Goal: Task Accomplishment & Management: Use online tool/utility

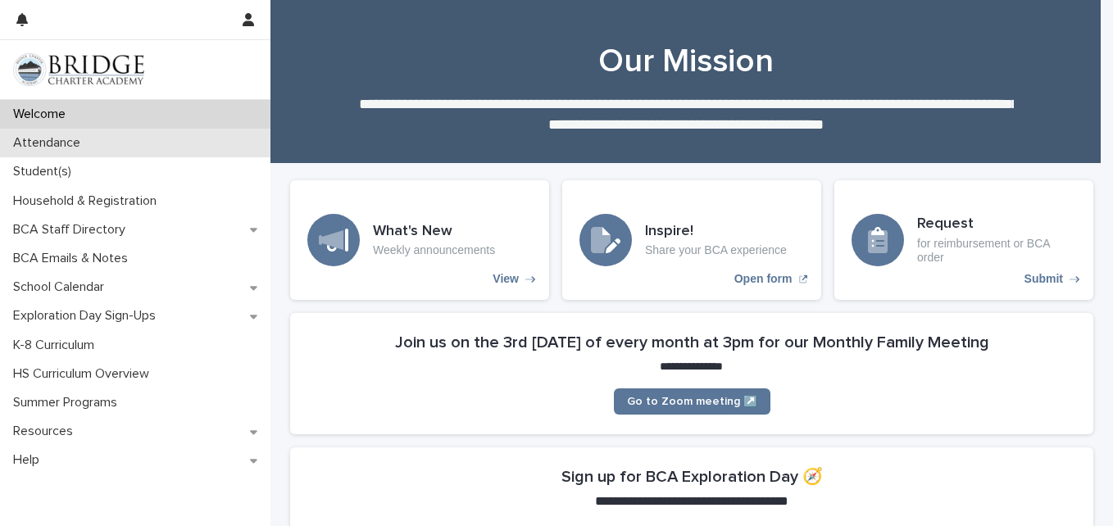
click at [111, 139] on div "Attendance" at bounding box center [135, 143] width 271 height 29
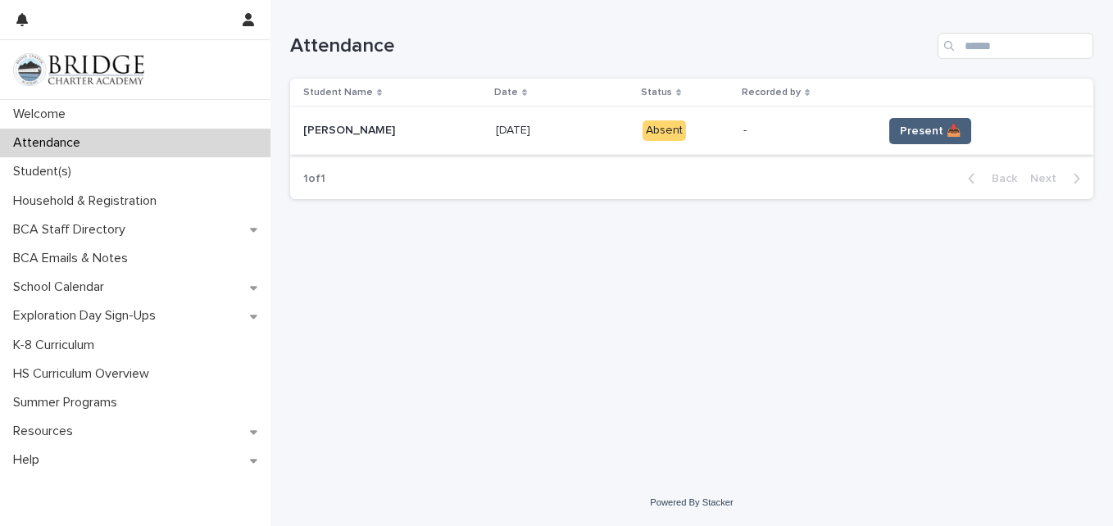
click at [930, 134] on span "Present 📥" at bounding box center [930, 131] width 61 height 16
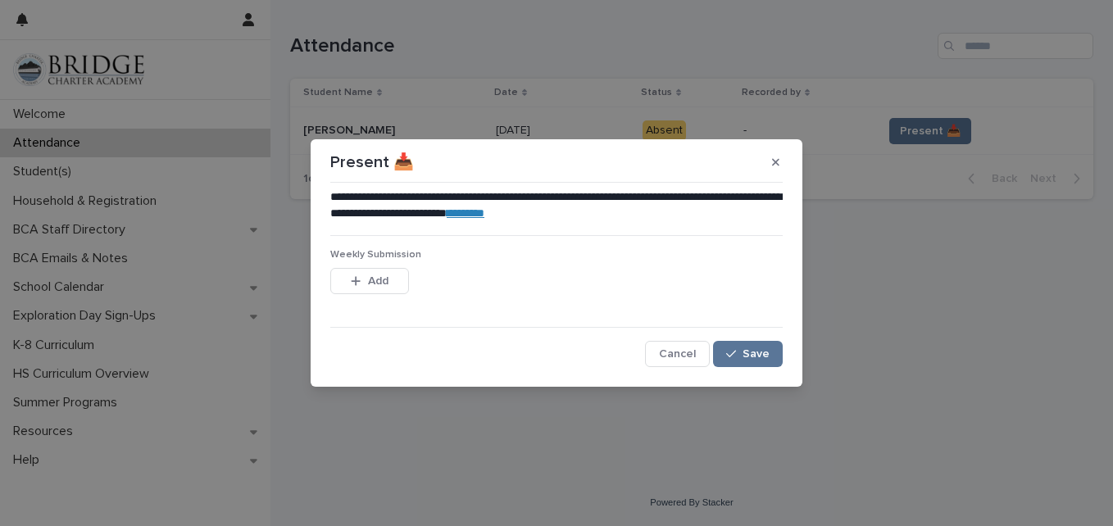
click at [485, 218] on link "********" at bounding box center [466, 212] width 38 height 11
click at [757, 354] on span "Save" at bounding box center [756, 353] width 27 height 11
